Goal: Information Seeking & Learning: Learn about a topic

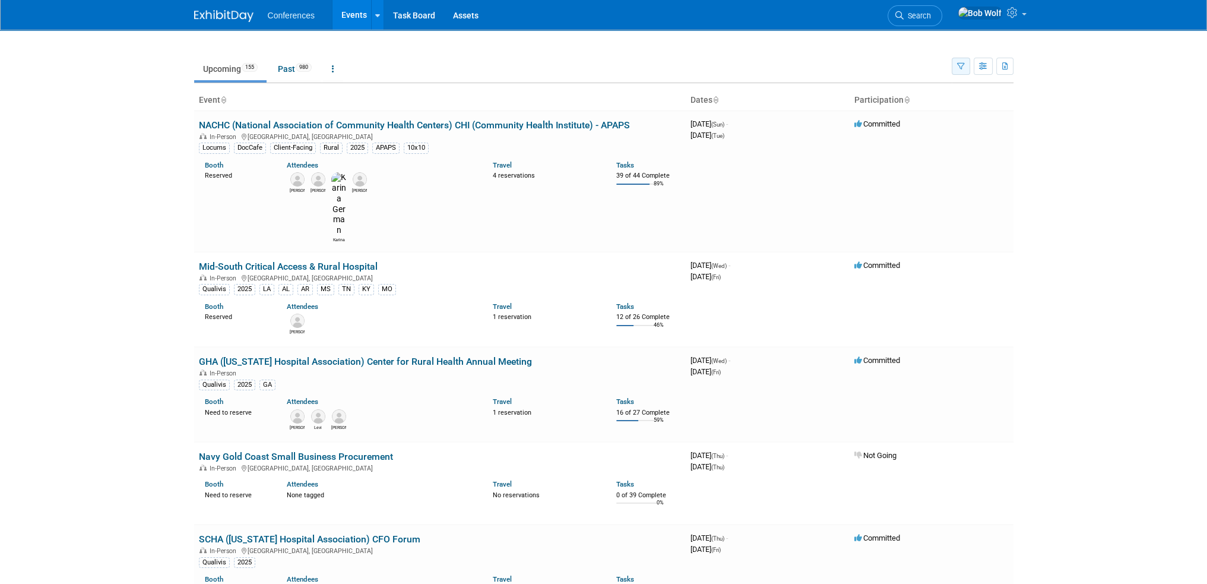
click at [962, 63] on icon "button" at bounding box center [961, 67] width 8 height 8
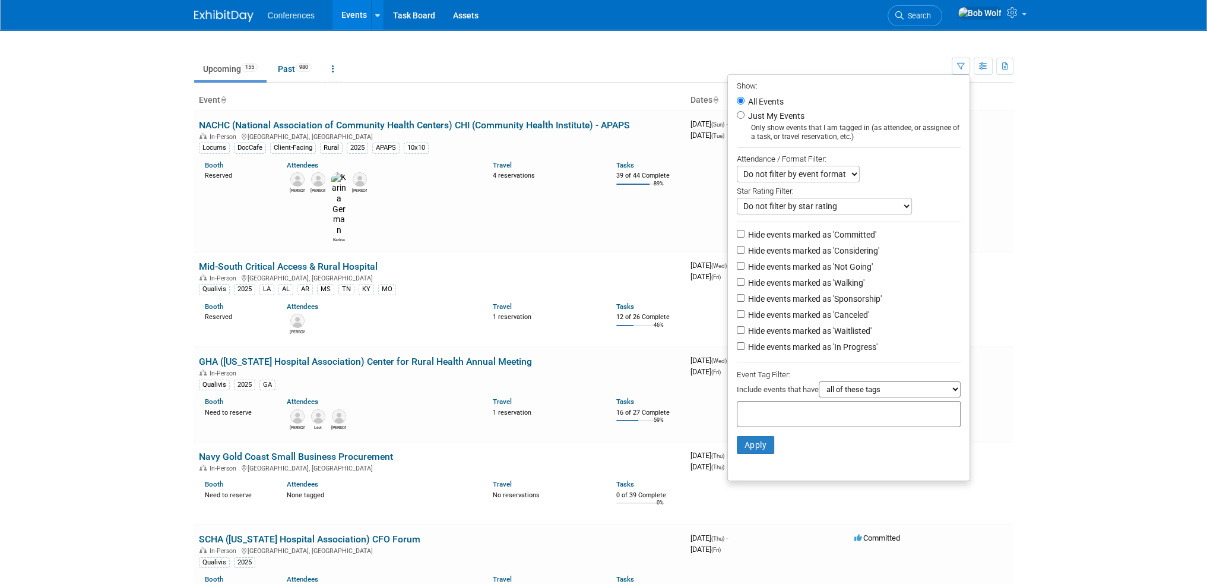
click at [805, 173] on select "Do not filter by event format Only show In-Person events Only show Virtual even…" at bounding box center [798, 174] width 123 height 17
click at [810, 204] on select "Do not filter by star rating Only show events with no ratings (0 stars) Only sh…" at bounding box center [824, 206] width 175 height 17
click at [831, 408] on div at bounding box center [849, 414] width 224 height 26
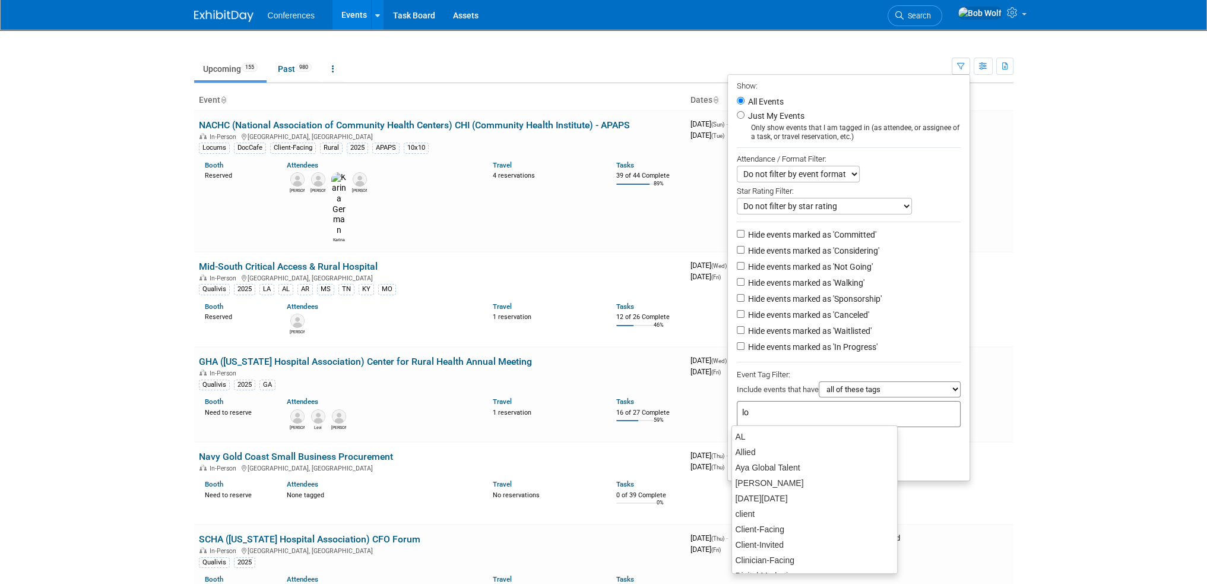
type input "loc"
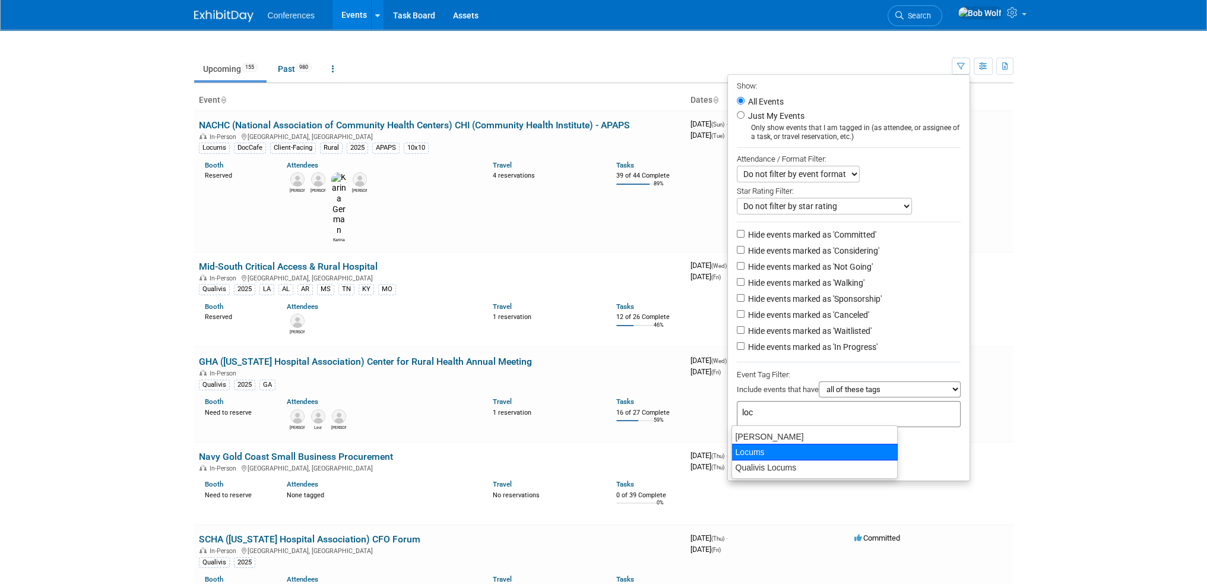
click at [765, 456] on div "Locums" at bounding box center [814, 451] width 166 height 17
type input "Locums"
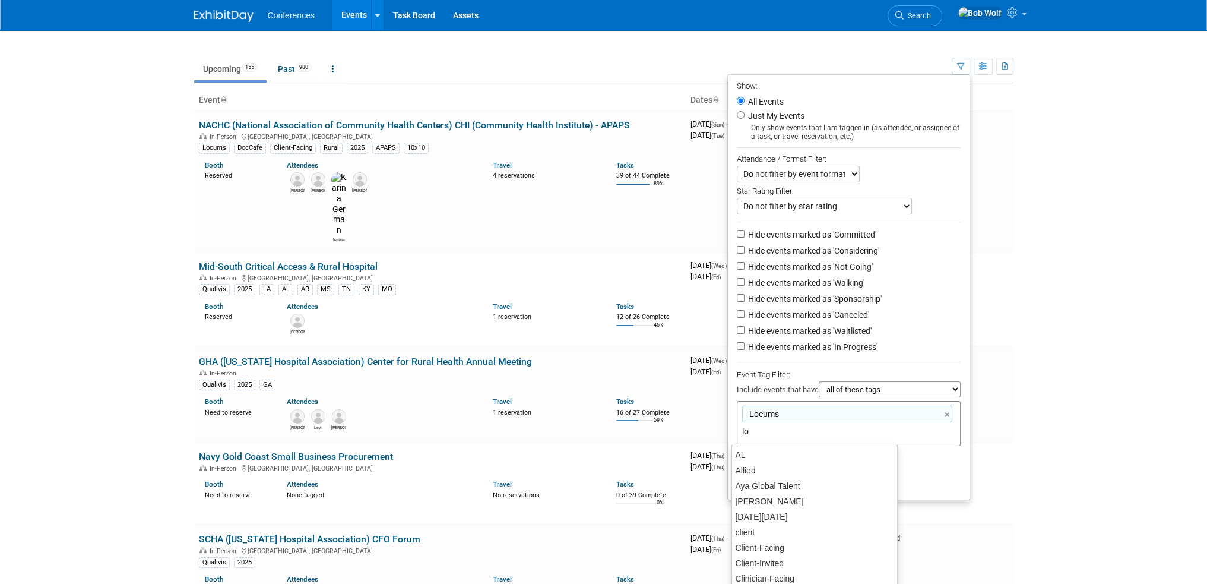
type input "loc"
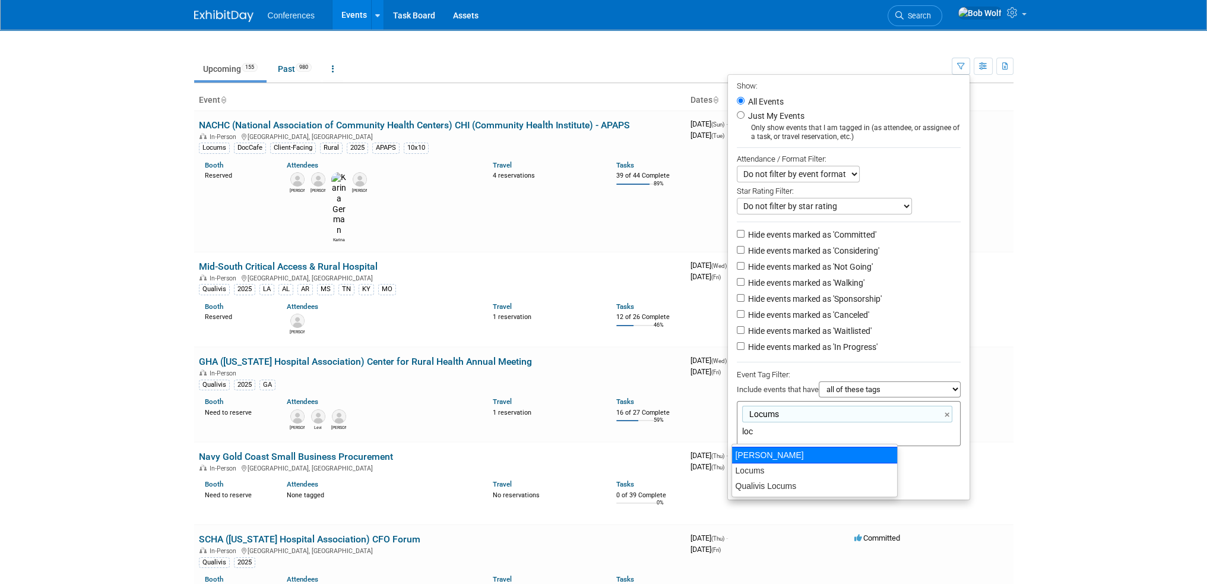
click at [769, 453] on div "Aya Locums" at bounding box center [814, 454] width 166 height 17
type input "Locums, Aya Locums"
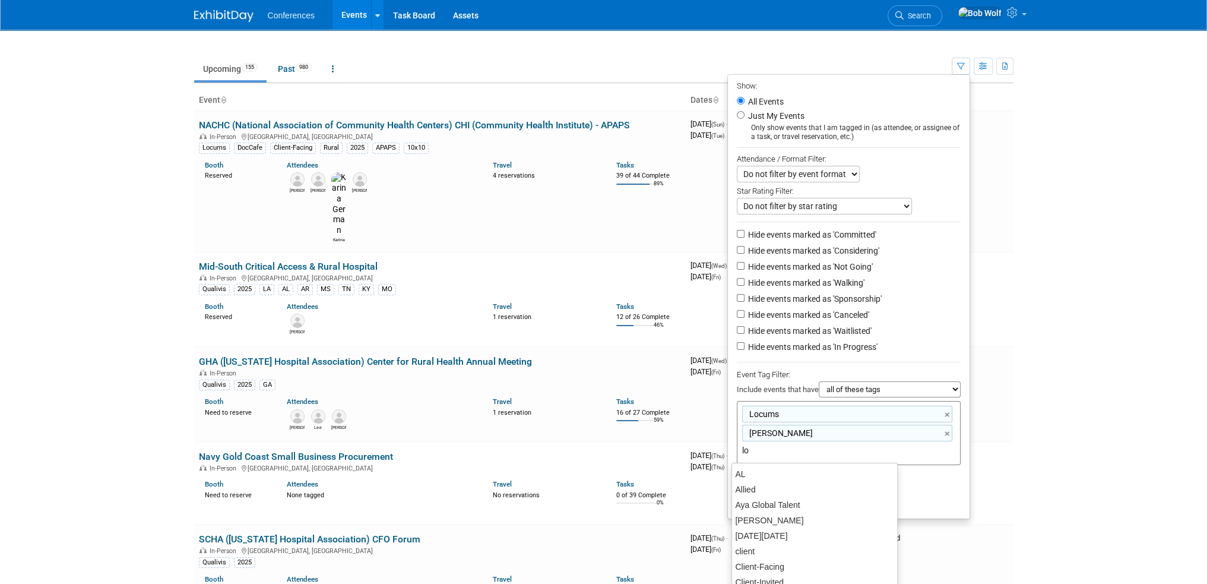
type input "loc"
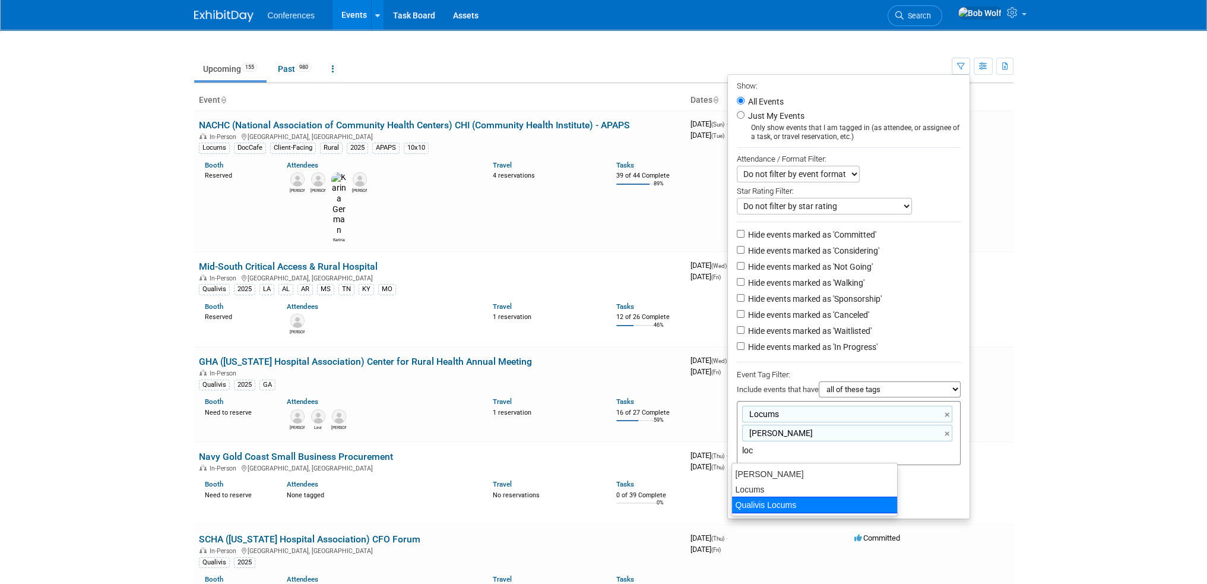
click at [760, 510] on div "Qualivis Locums" at bounding box center [814, 504] width 166 height 17
type input "Locums, Aya Locums, Qualivis Locums"
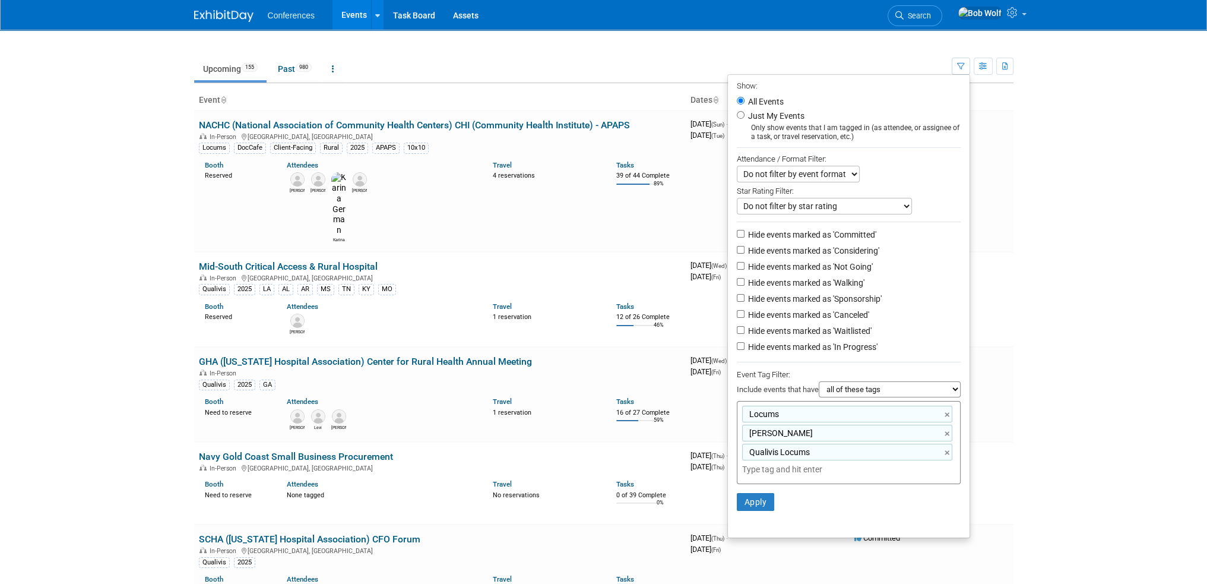
click at [862, 391] on select "all of these tags any one of these tags only and exactly these specific tags" at bounding box center [890, 389] width 142 height 16
select select "any"
click at [819, 381] on select "all of these tags any one of these tags only and exactly these specific tags" at bounding box center [890, 389] width 142 height 16
click at [743, 502] on button "Apply" at bounding box center [756, 502] width 38 height 18
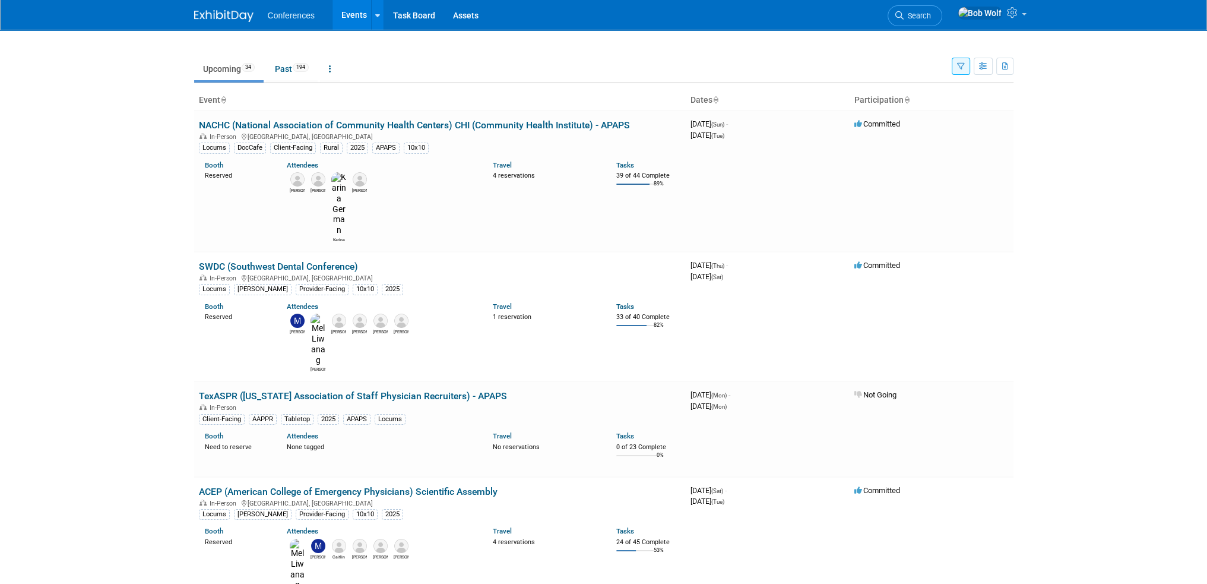
click at [960, 65] on icon "button" at bounding box center [961, 67] width 8 height 8
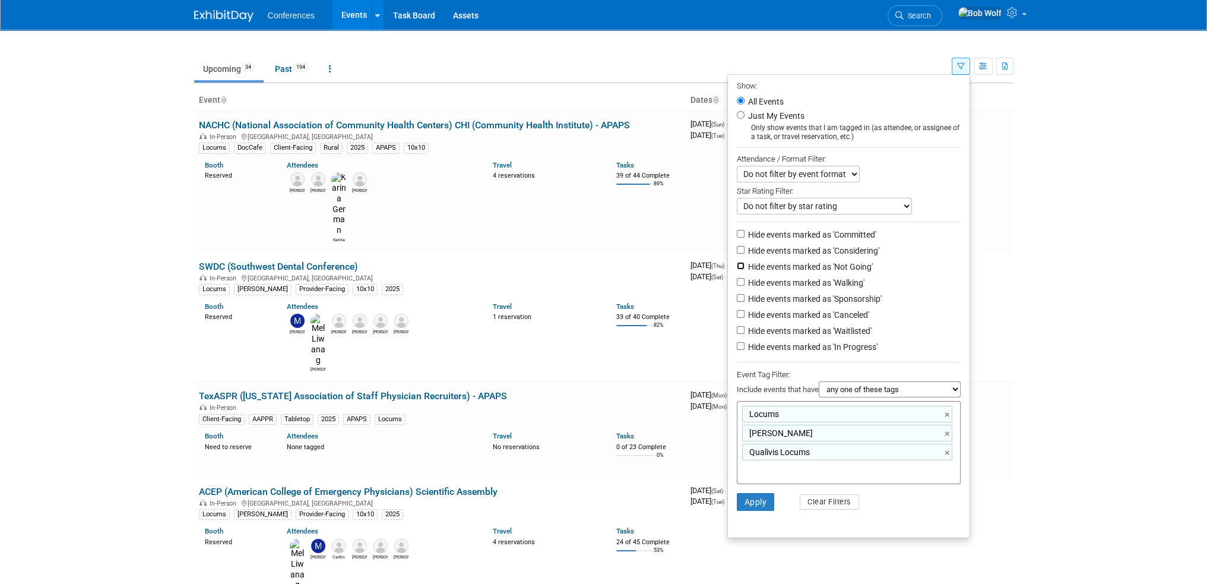
click at [737, 265] on input "Hide events marked as 'Not Going'" at bounding box center [741, 266] width 8 height 8
checkbox input "true"
click at [838, 171] on select "Do not filter by event format Only show In-Person events Only show Virtual even…" at bounding box center [798, 174] width 123 height 17
click at [837, 173] on select "Do not filter by event format Only show In-Person events Only show Virtual even…" at bounding box center [798, 174] width 123 height 17
click at [737, 313] on input "Hide events marked as 'Canceled'" at bounding box center [741, 314] width 8 height 8
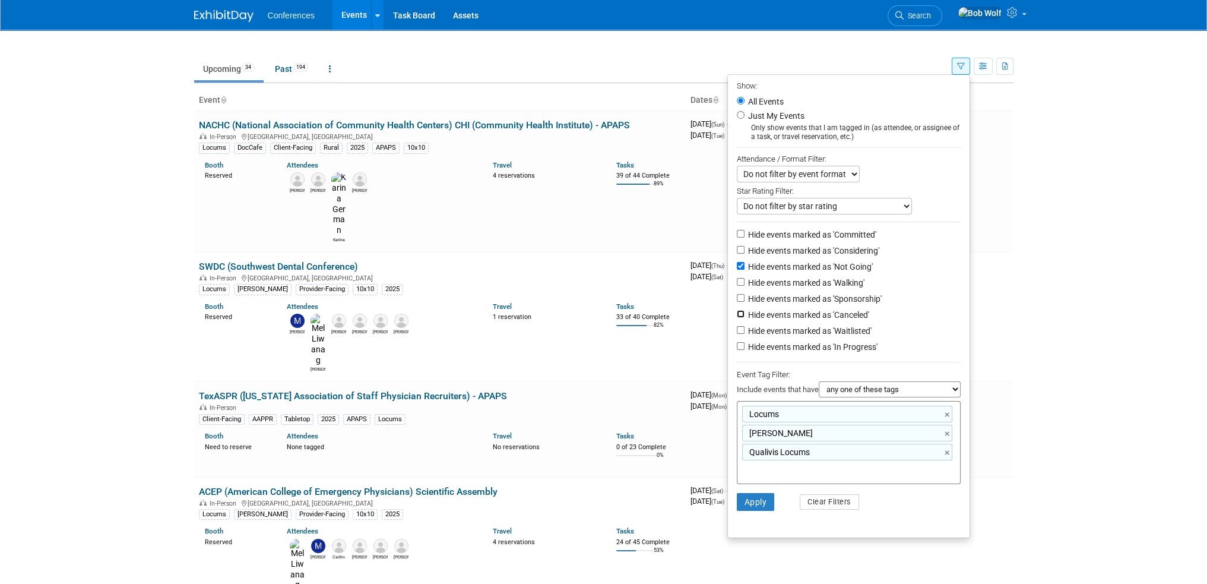
checkbox input "true"
click at [753, 496] on button "Apply" at bounding box center [756, 502] width 38 height 18
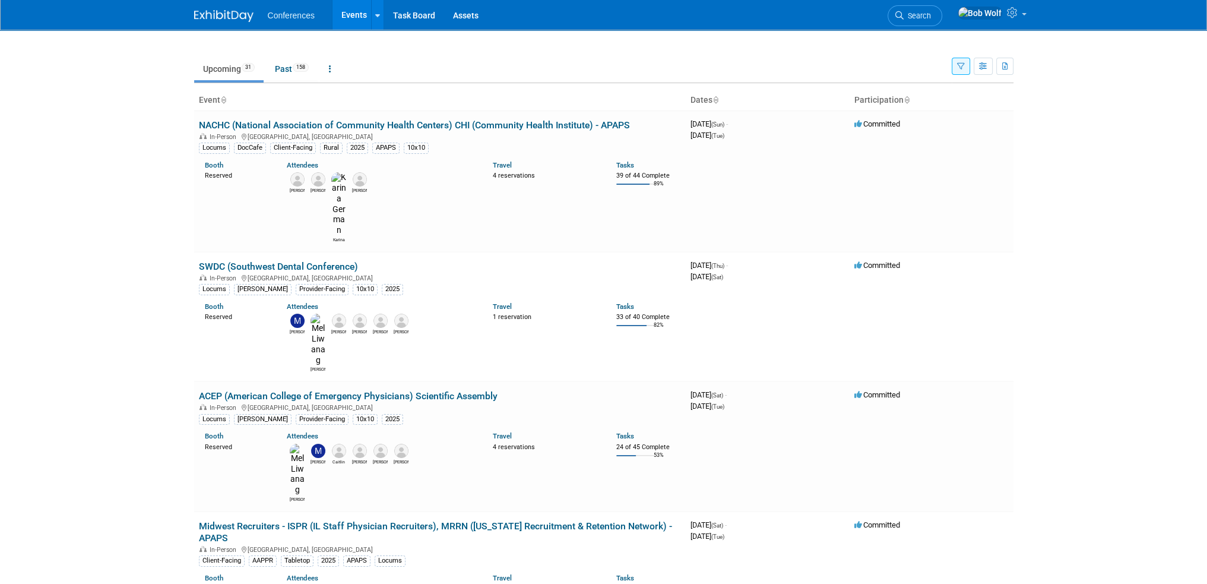
click at [220, 390] on link "ACEP (American College of Emergency Physicians) Scientific Assembly" at bounding box center [348, 395] width 299 height 11
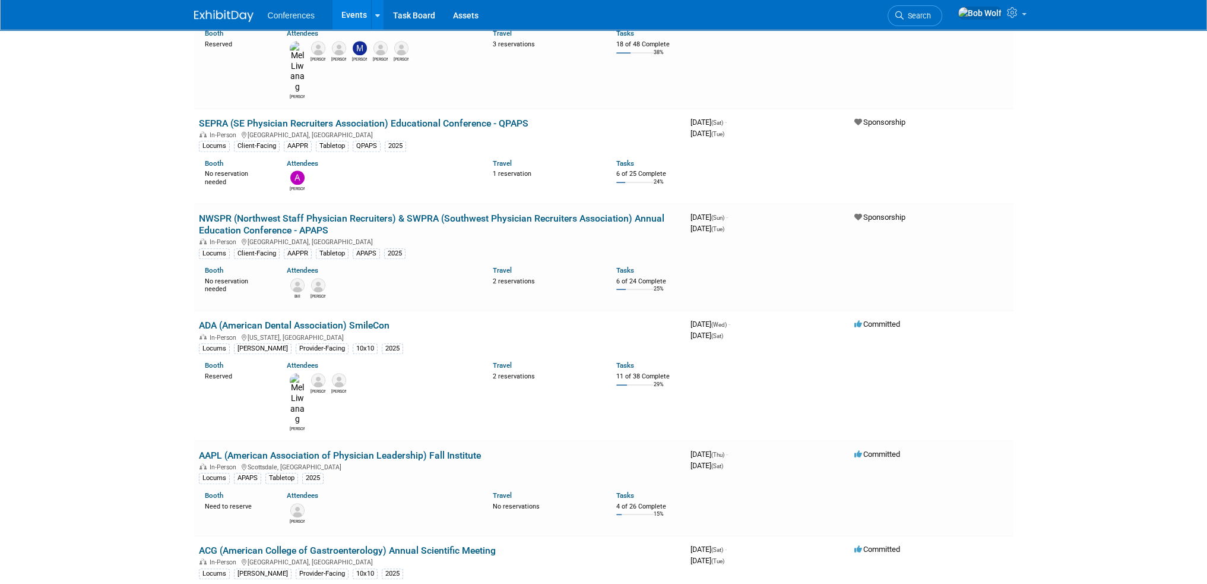
scroll to position [1306, 0]
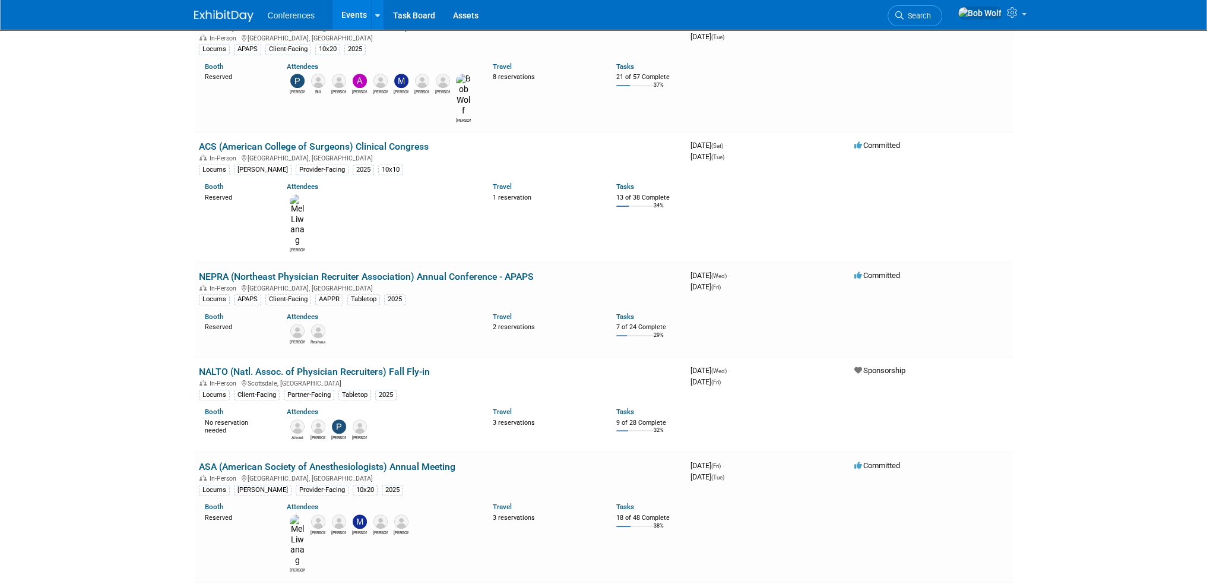
scroll to position [594, 0]
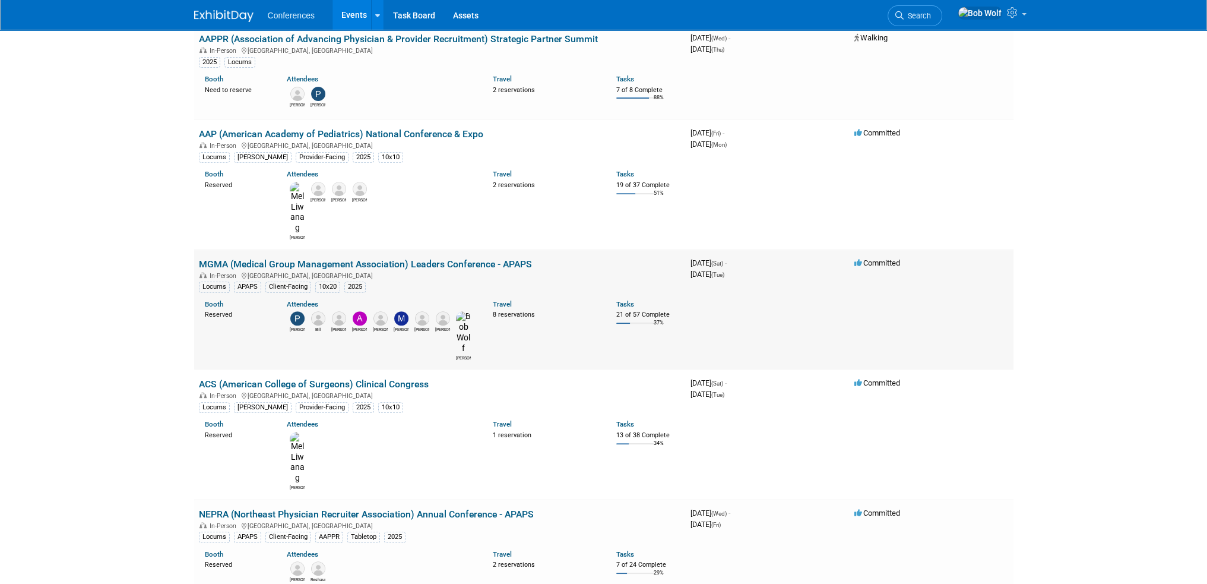
click at [344, 258] on link "MGMA (Medical Group Management Association) Leaders Conference - APAPS" at bounding box center [365, 263] width 333 height 11
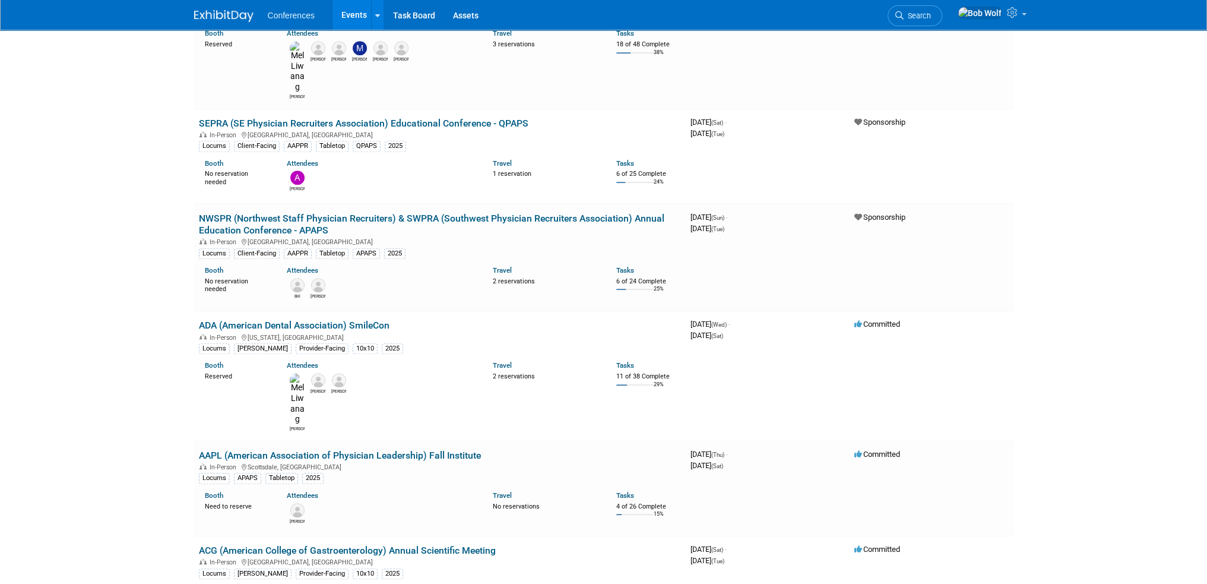
scroll to position [1306, 0]
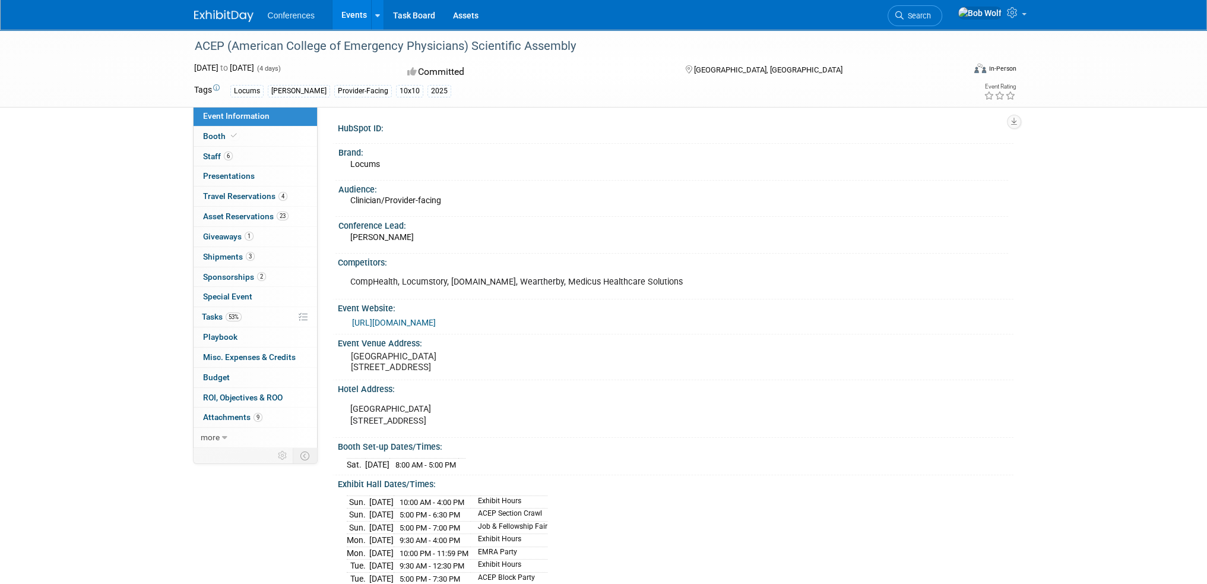
drag, startPoint x: 461, startPoint y: 321, endPoint x: 632, endPoint y: 153, distance: 239.3
click at [632, 151] on div "Brand:" at bounding box center [673, 151] width 670 height 15
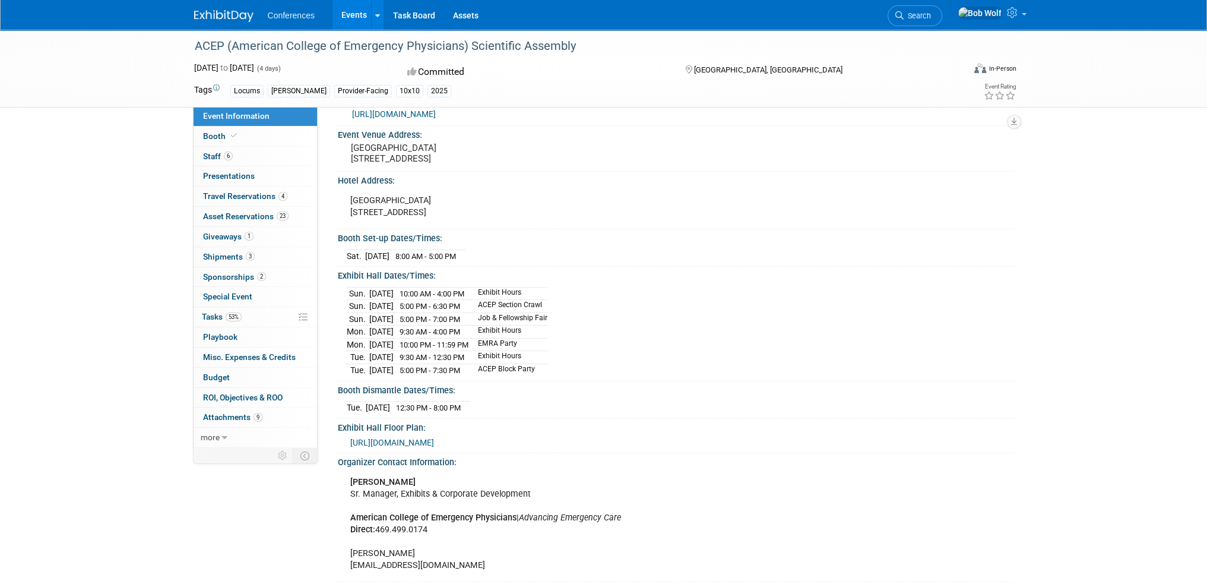
scroll to position [297, 0]
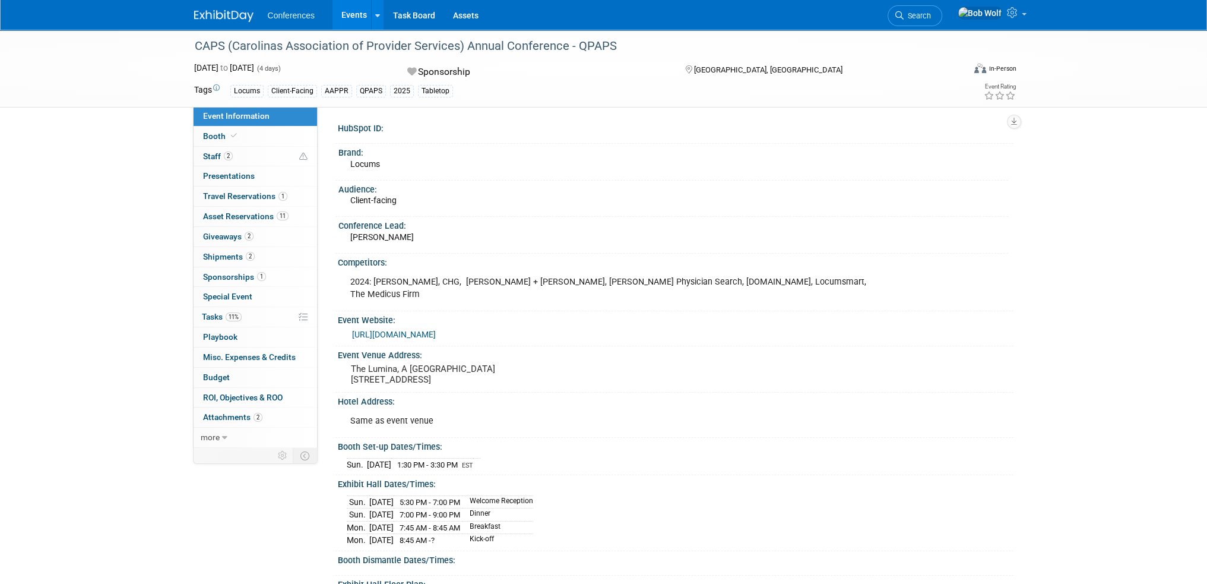
click at [360, 363] on pre "The Lumina, A [GEOGRAPHIC_DATA] [STREET_ADDRESS]" at bounding box center [478, 373] width 255 height 21
drag, startPoint x: 361, startPoint y: 354, endPoint x: 520, endPoint y: 363, distance: 159.3
click at [520, 363] on pre "The Lumina, A [GEOGRAPHIC_DATA] [STREET_ADDRESS]" at bounding box center [478, 373] width 255 height 21
copy pre "e Lumina, A [GEOGRAPHIC_DATA] [STREET_ADDRESS]"
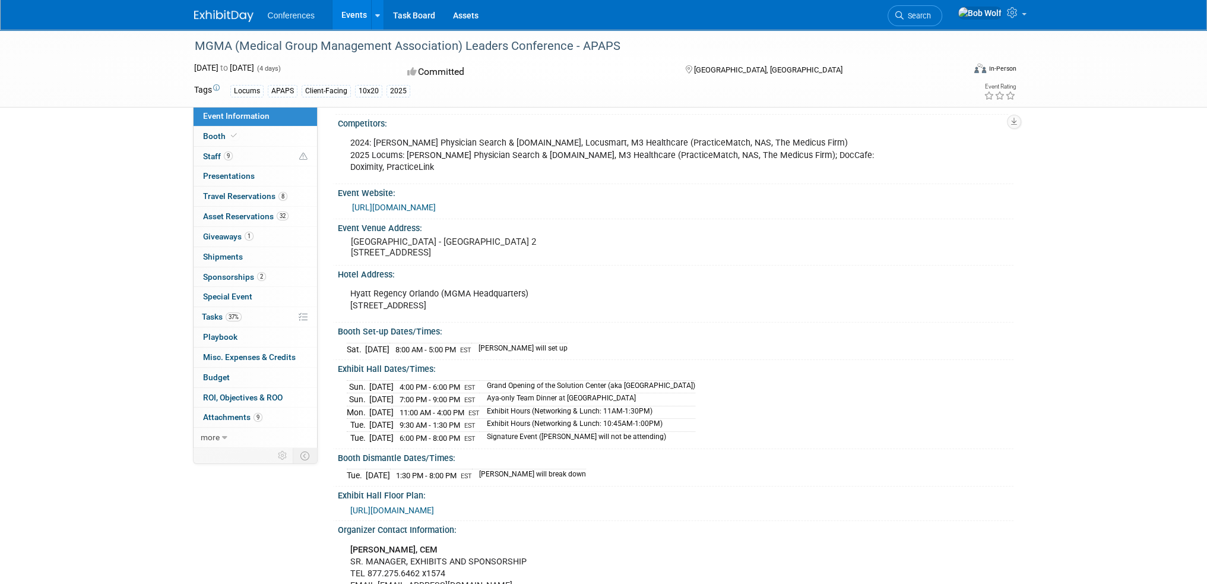
scroll to position [178, 0]
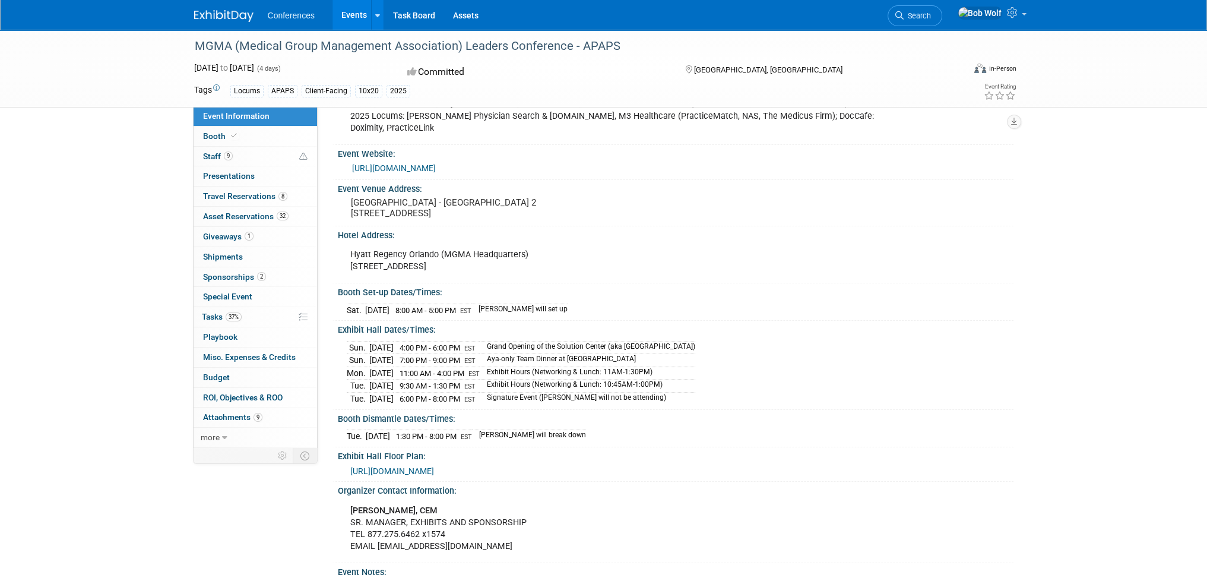
click at [434, 466] on span "[URL][DOMAIN_NAME]" at bounding box center [392, 470] width 84 height 9
